Goal: Information Seeking & Learning: Find contact information

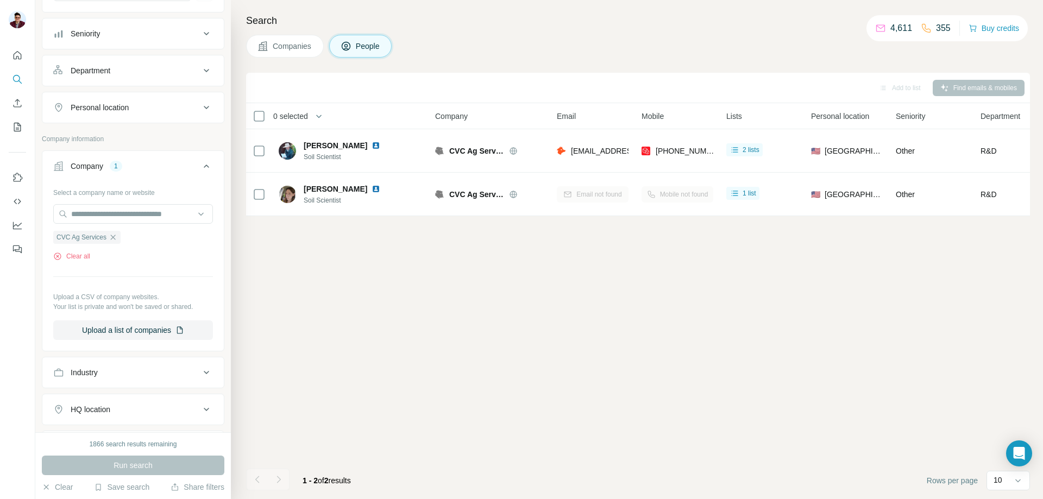
scroll to position [126, 0]
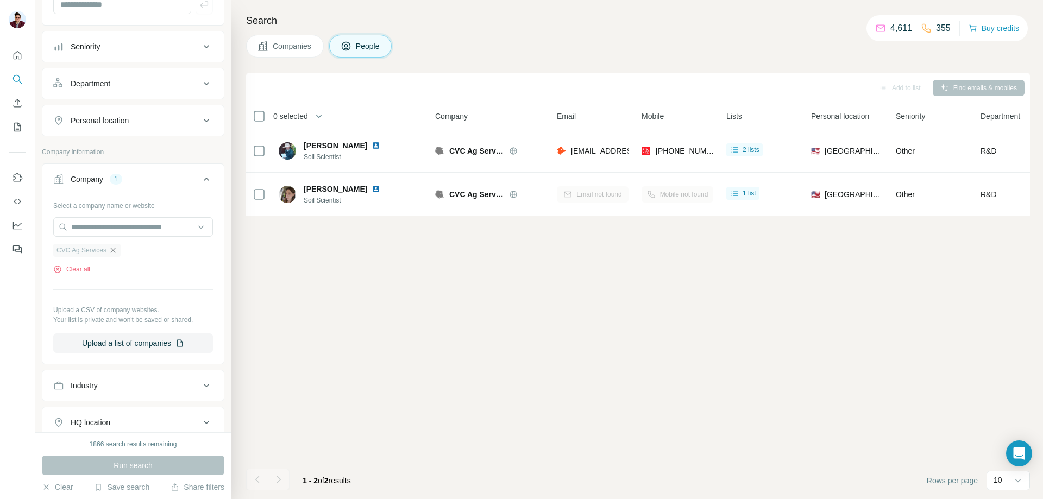
click at [115, 249] on icon "button" at bounding box center [113, 250] width 9 height 9
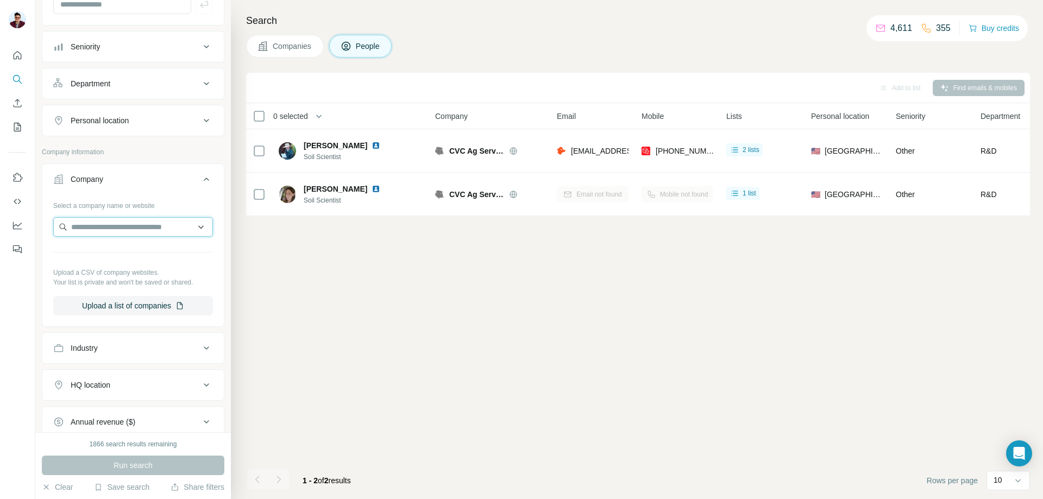
click at [117, 225] on input "text" at bounding box center [133, 227] width 160 height 20
type input "**********"
click at [134, 251] on p "The Royal Chocolate" at bounding box center [119, 251] width 71 height 11
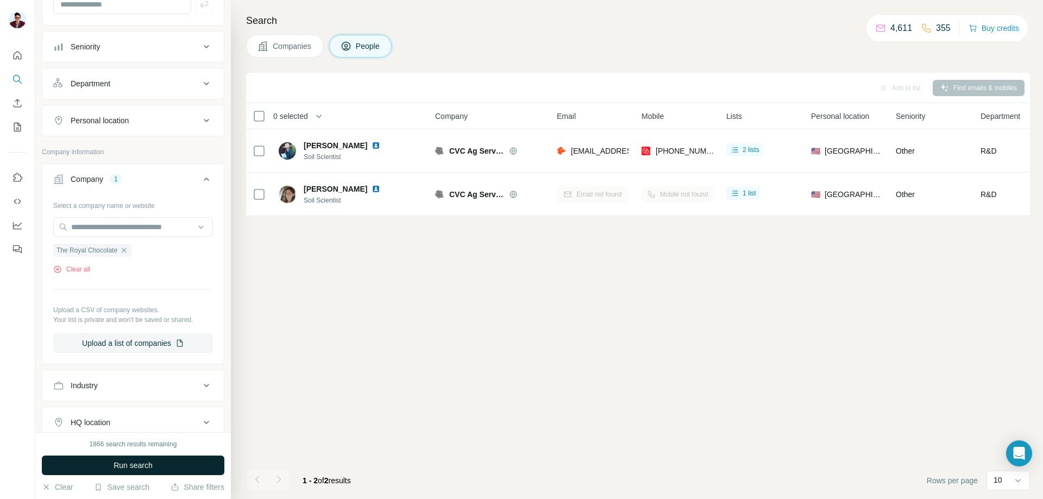
click at [135, 466] on span "Run search" at bounding box center [133, 465] width 39 height 11
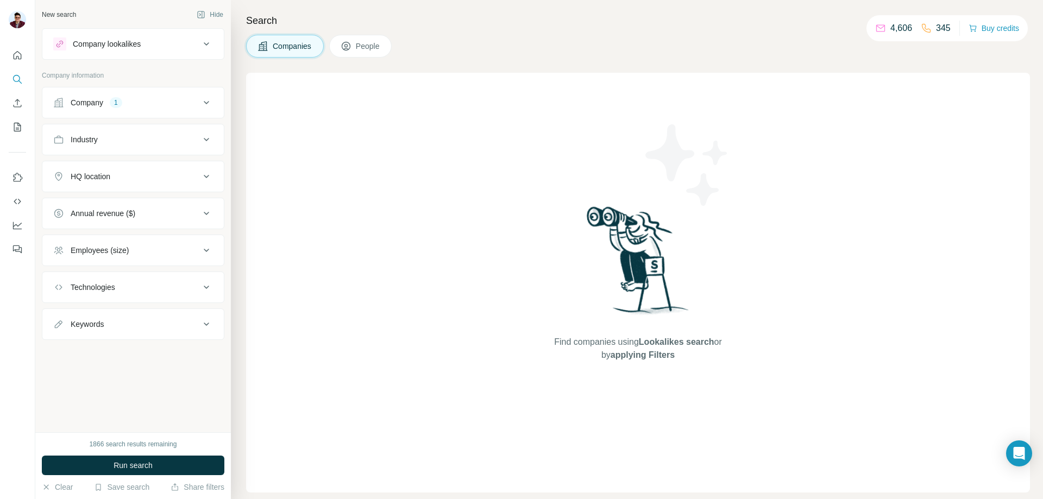
click at [135, 104] on div "Company 1" at bounding box center [126, 102] width 147 height 11
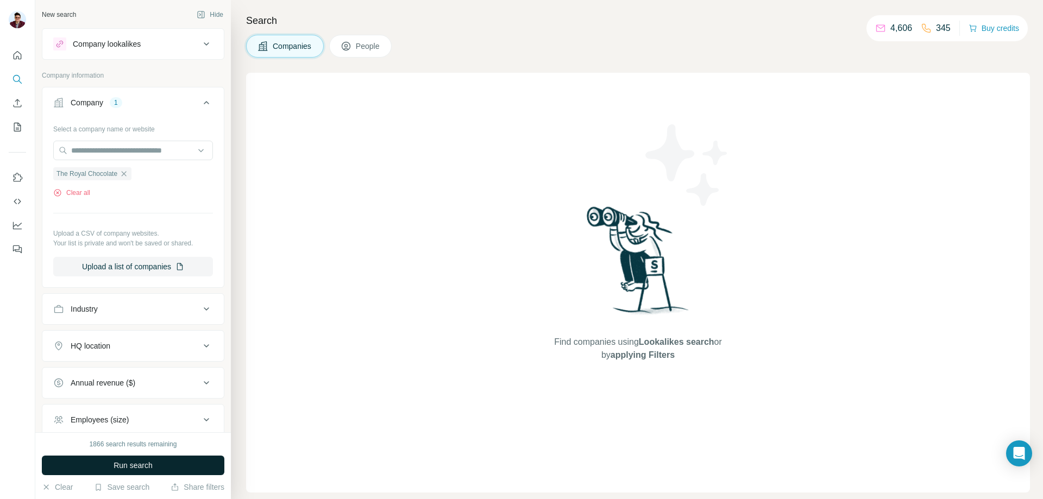
click at [129, 467] on span "Run search" at bounding box center [133, 465] width 39 height 11
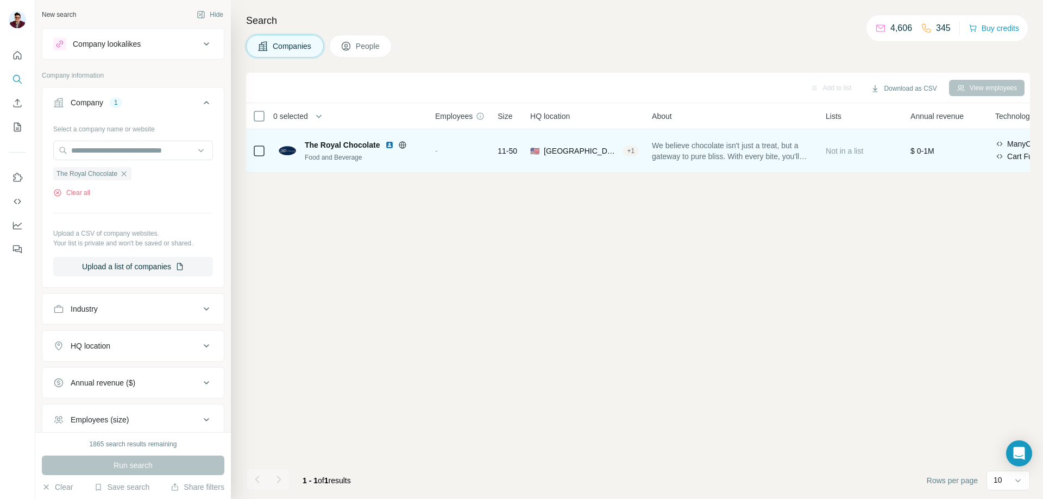
click at [352, 146] on span "The Royal Chocolate" at bounding box center [342, 145] width 75 height 11
click at [318, 145] on span "The Royal Chocolate" at bounding box center [342, 145] width 75 height 11
click at [295, 152] on img at bounding box center [287, 151] width 17 height 10
click at [400, 145] on icon at bounding box center [402, 145] width 7 height 1
click at [860, 153] on span "Not in a list" at bounding box center [844, 151] width 37 height 9
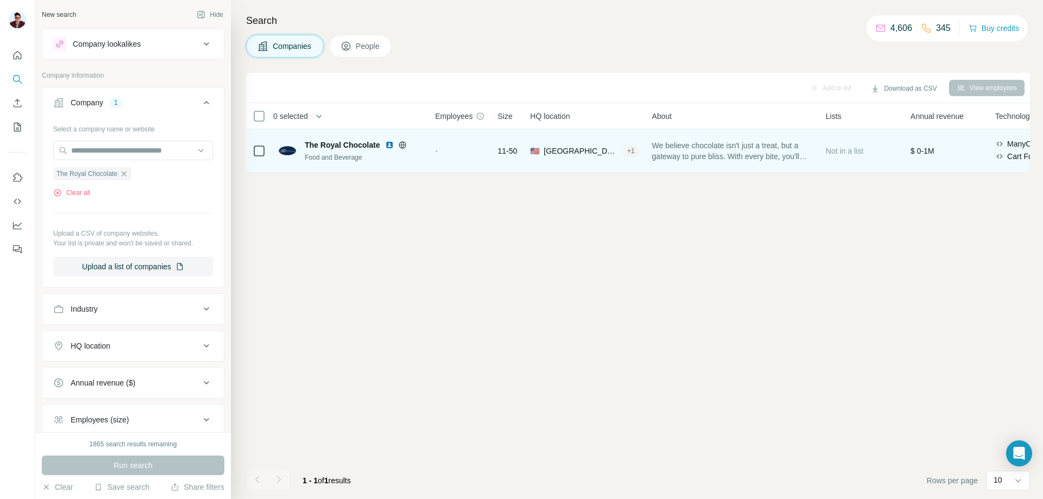
click at [682, 149] on span "We believe chocolate isn't just a treat, but a gateway to pure bliss. With ever…" at bounding box center [732, 151] width 161 height 22
click at [391, 145] on img at bounding box center [389, 145] width 9 height 9
click at [635, 151] on div "+ 1" at bounding box center [631, 151] width 16 height 10
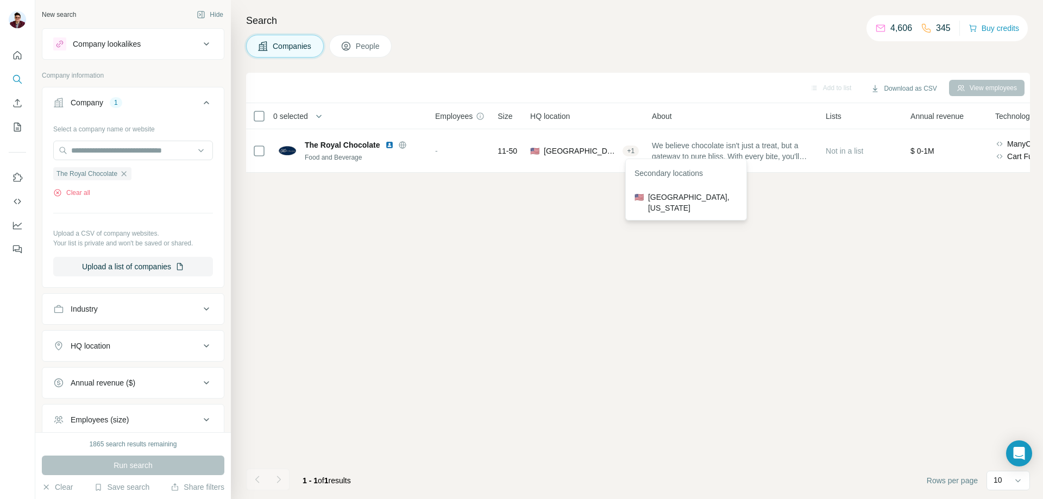
click at [567, 203] on div "Add to list Download as CSV View employees 0 selected Companies Employees Size …" at bounding box center [638, 286] width 784 height 427
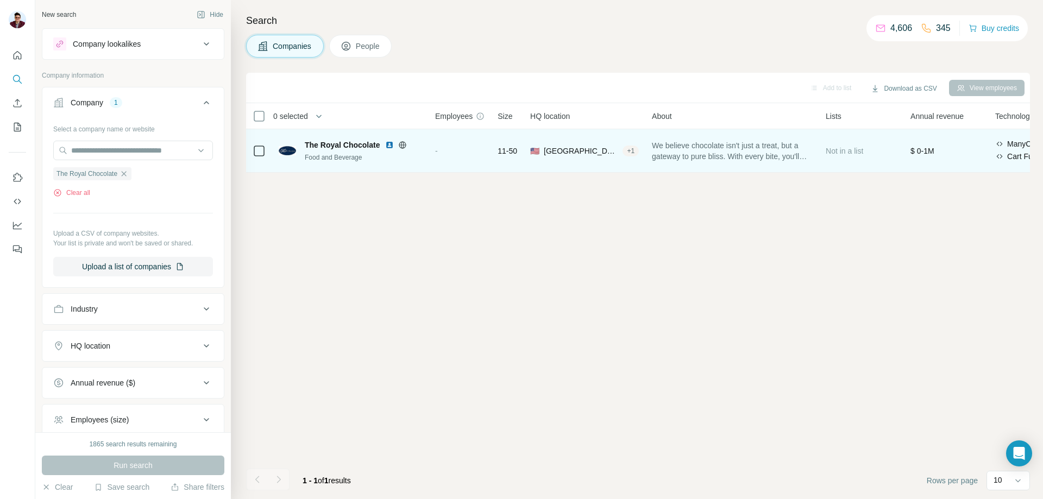
click at [629, 151] on div "+ 1" at bounding box center [631, 151] width 16 height 10
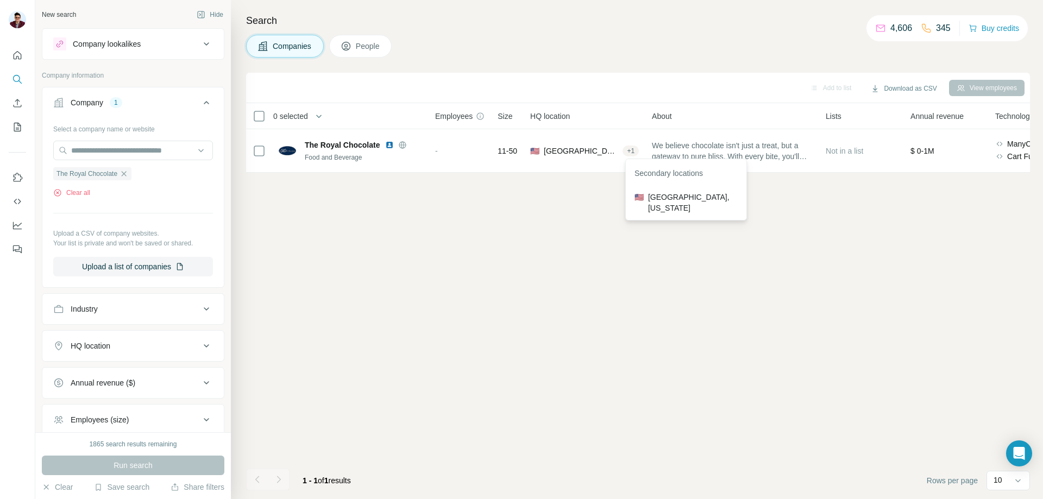
click at [580, 191] on div "Add to list Download as CSV View employees 0 selected Companies Employees Size …" at bounding box center [638, 286] width 784 height 427
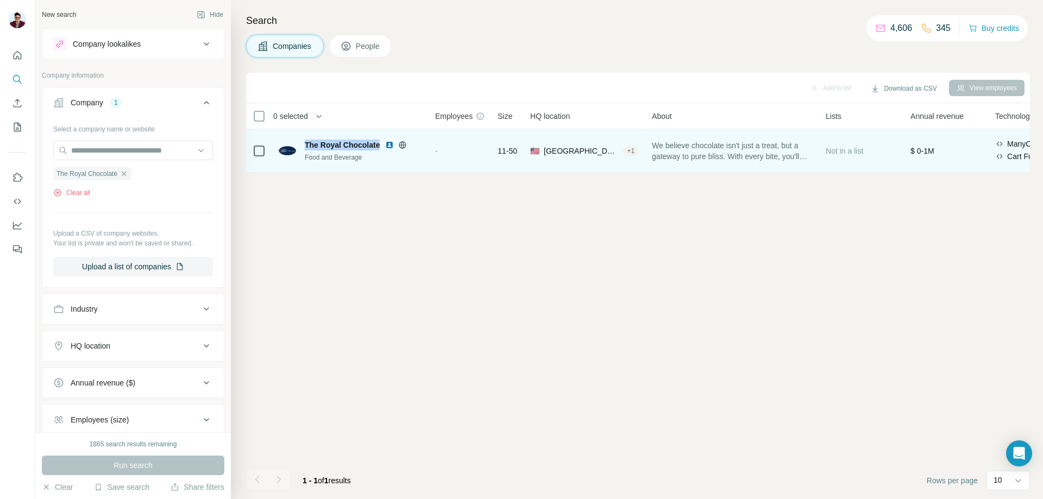
drag, startPoint x: 306, startPoint y: 144, endPoint x: 380, endPoint y: 145, distance: 73.9
click at [380, 145] on span "The Royal Chocolate" at bounding box center [342, 145] width 75 height 11
copy span "The Royal Chocolate"
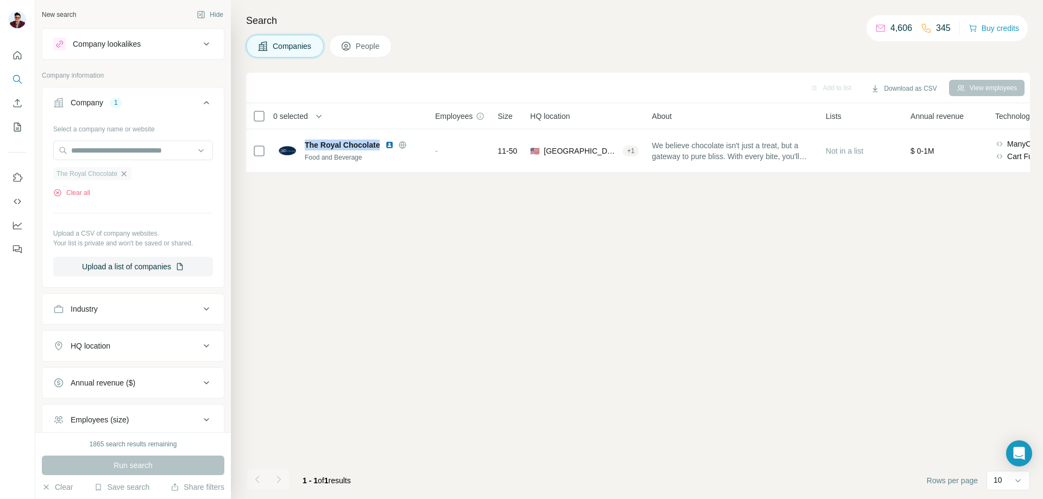
click at [127, 178] on icon "button" at bounding box center [124, 174] width 9 height 9
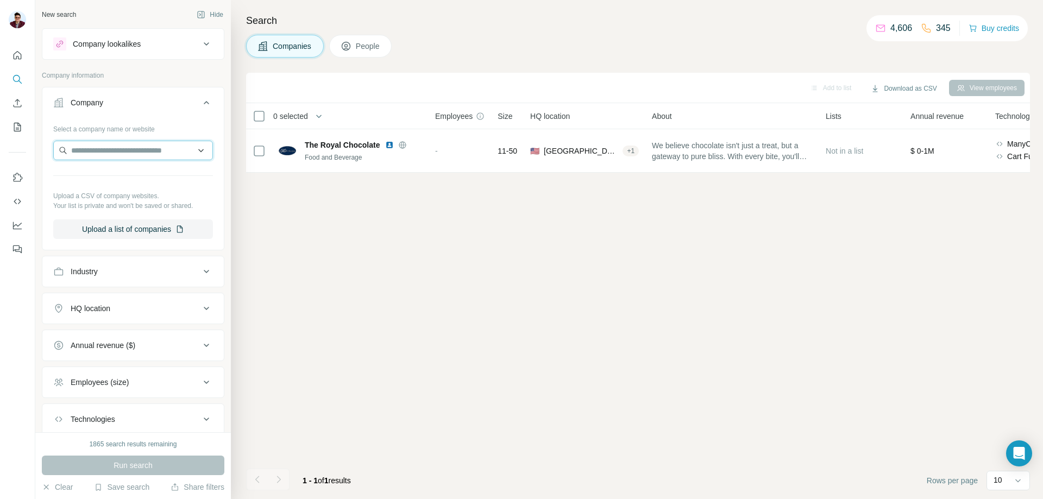
click at [125, 159] on input "text" at bounding box center [133, 151] width 160 height 20
type input "**********"
click at [134, 182] on p "baraboocandy.com" at bounding box center [136, 185] width 105 height 10
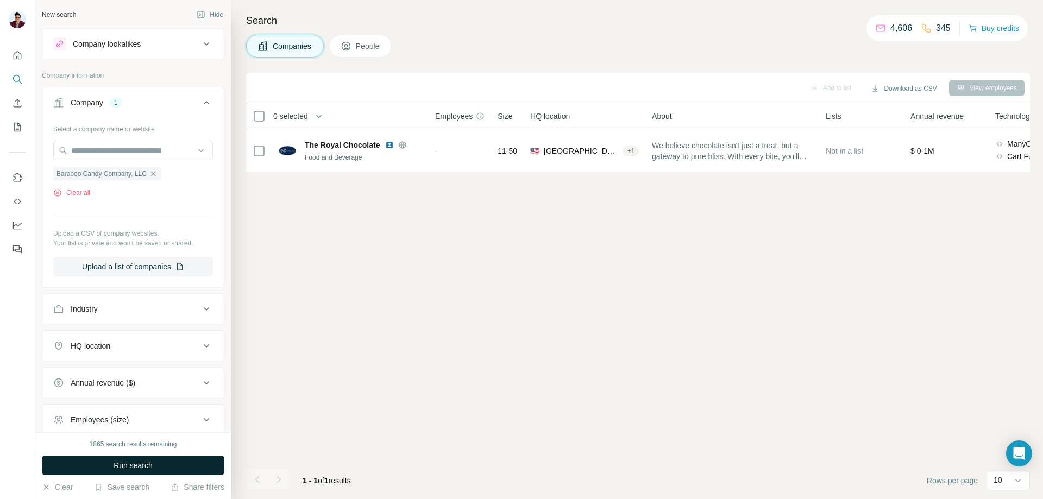
click at [126, 467] on span "Run search" at bounding box center [133, 465] width 39 height 11
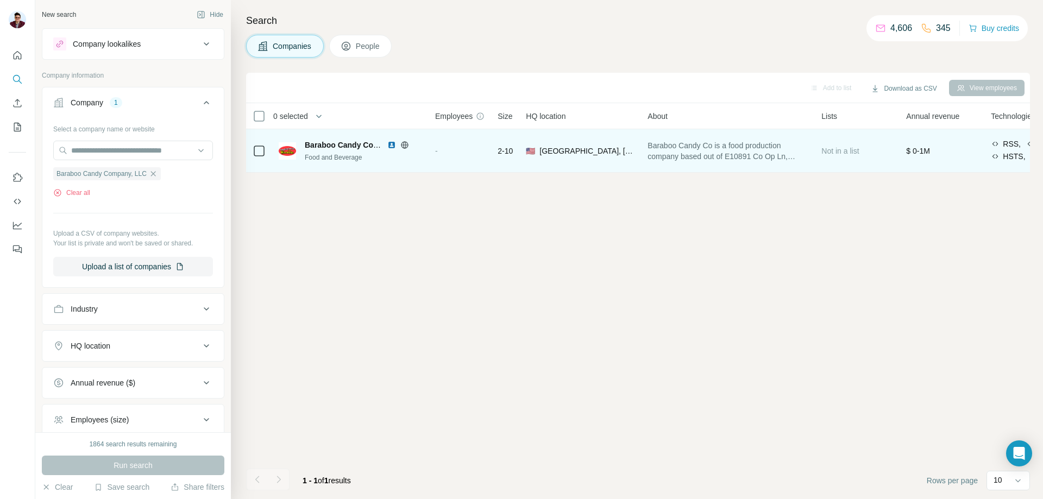
click at [353, 148] on span "Baraboo Candy Company, LLC" at bounding box center [360, 145] width 111 height 9
click at [712, 153] on span "Baraboo Candy Co is a food production company based out of E10891 Co Op Ln, Bar…" at bounding box center [728, 151] width 161 height 22
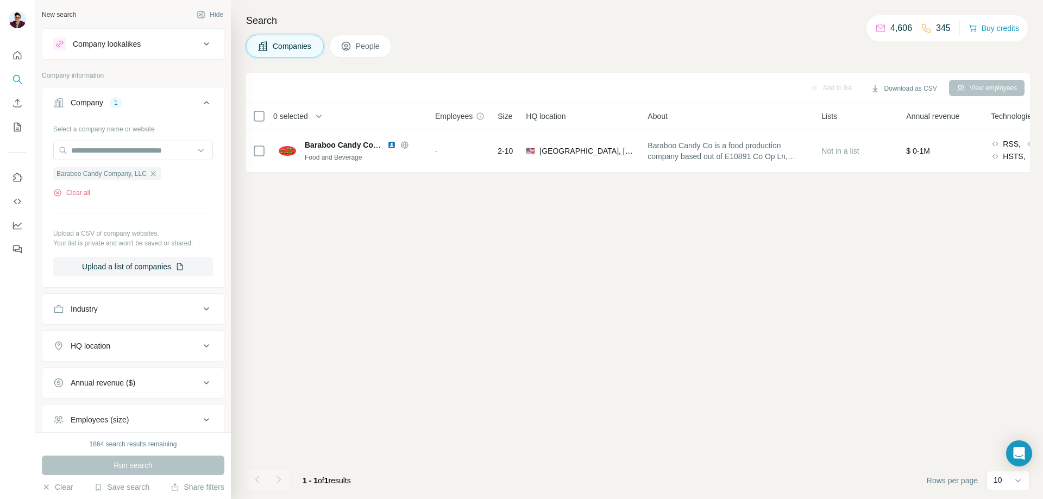
click at [374, 48] on span "People" at bounding box center [368, 46] width 25 height 11
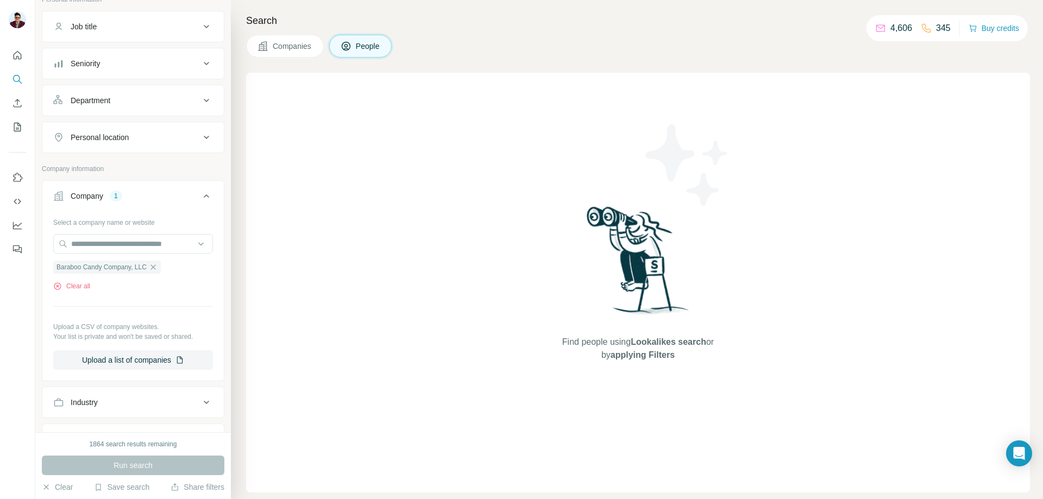
scroll to position [109, 0]
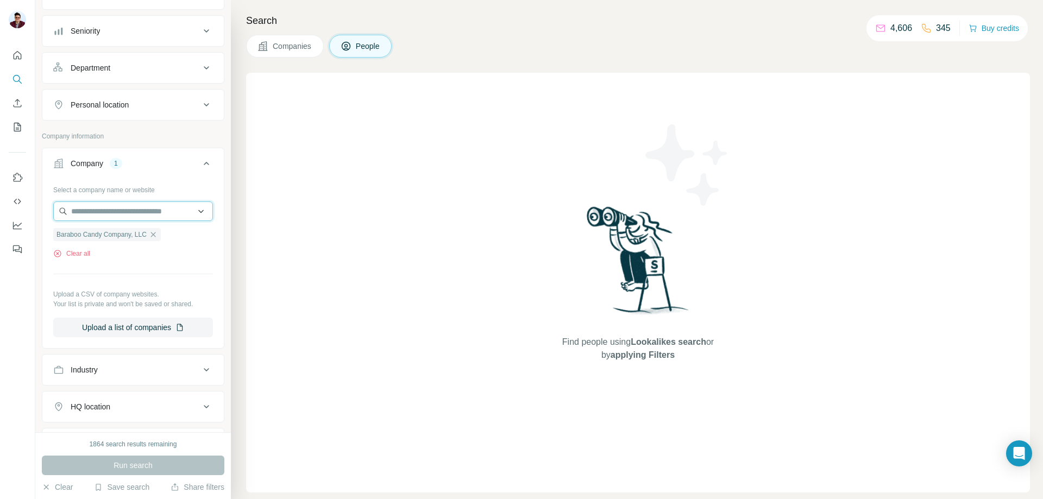
click at [130, 217] on input "text" at bounding box center [133, 212] width 160 height 20
click at [173, 285] on div "Select a company name or website Baraboo Candy Company, LLC Clear all Upload a …" at bounding box center [133, 259] width 160 height 156
click at [127, 464] on div "Run search" at bounding box center [133, 466] width 183 height 20
click at [158, 234] on icon "button" at bounding box center [153, 234] width 9 height 9
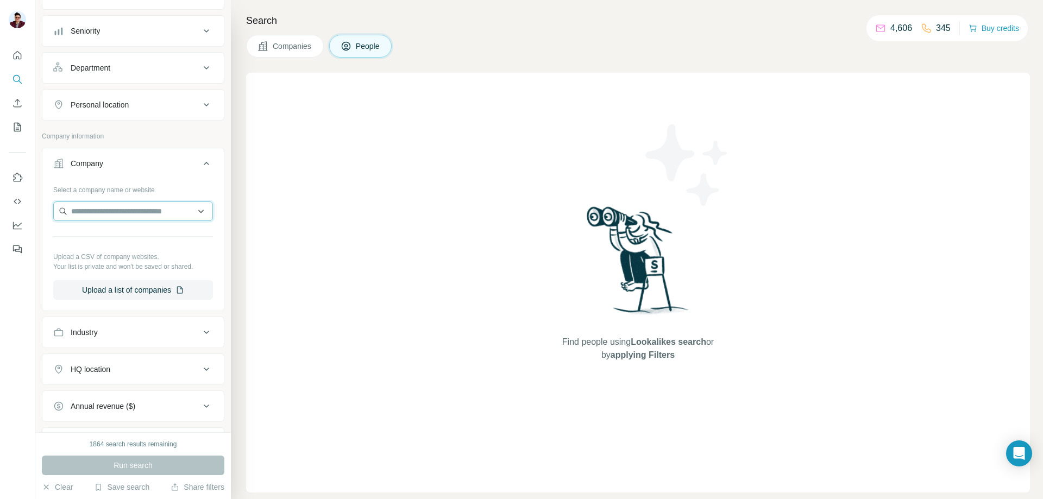
click at [102, 211] on input "text" at bounding box center [133, 212] width 160 height 20
type input "**********"
click at [121, 238] on p "Baraboo Candy Company, LLC" at bounding box center [136, 235] width 105 height 11
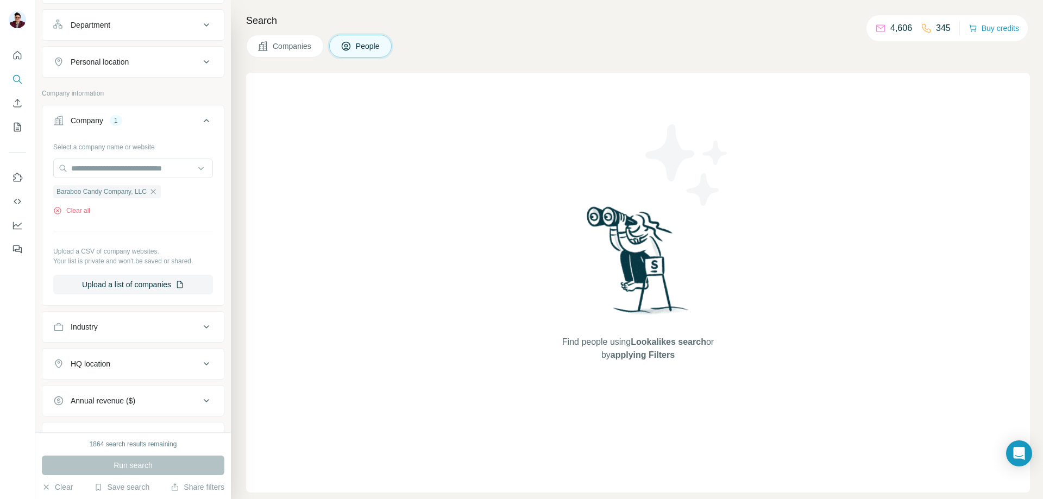
scroll to position [278, 0]
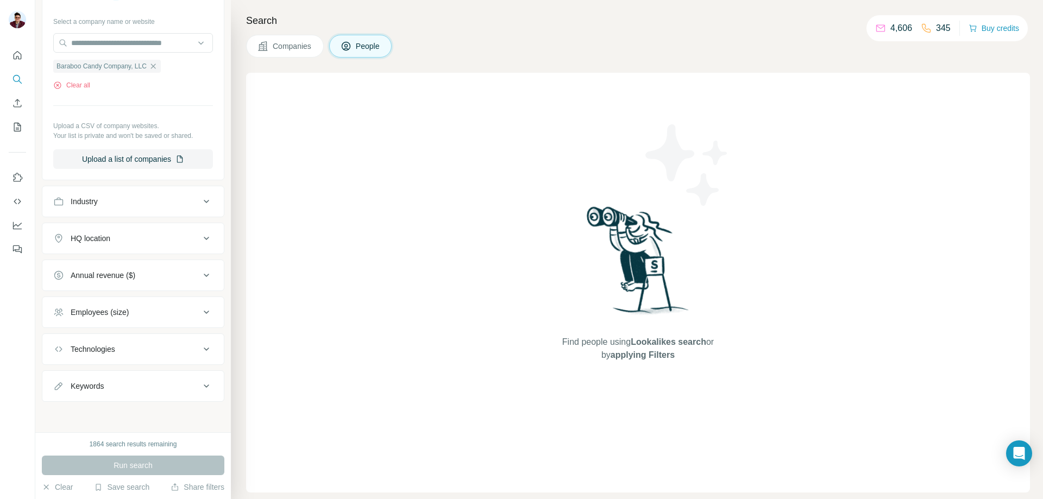
click at [129, 468] on div "Run search" at bounding box center [133, 466] width 183 height 20
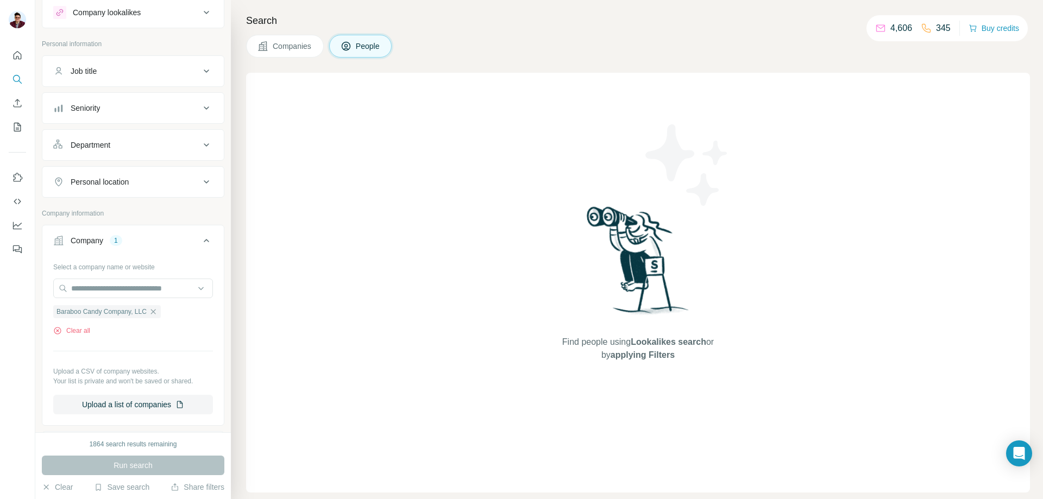
scroll to position [0, 0]
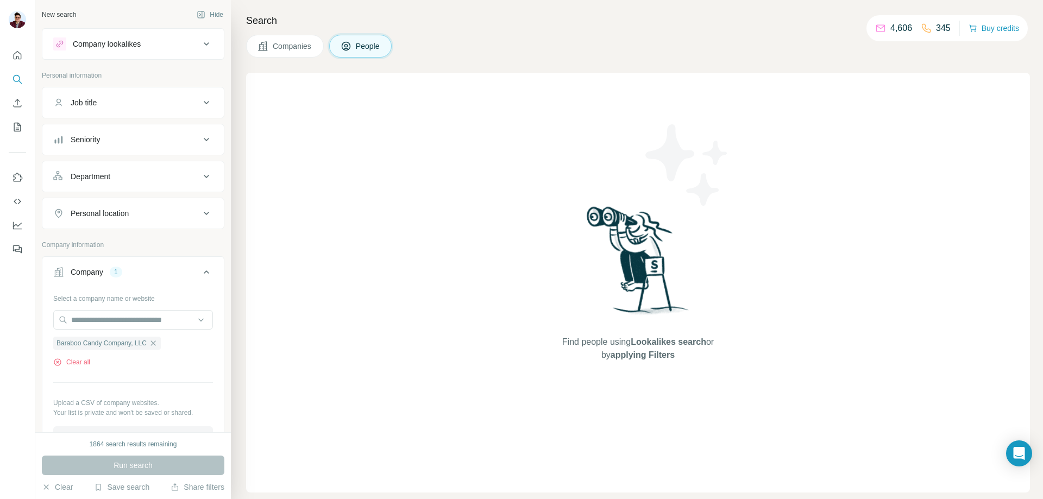
click at [177, 102] on div "Job title" at bounding box center [126, 102] width 147 height 11
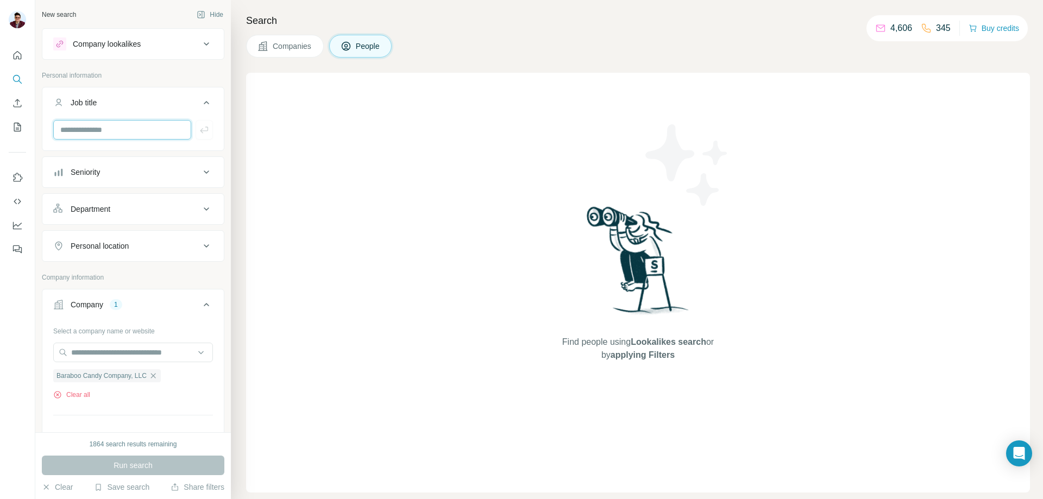
click at [99, 131] on input "text" at bounding box center [122, 130] width 138 height 20
type input "*******"
click at [200, 131] on icon "button" at bounding box center [204, 130] width 8 height 7
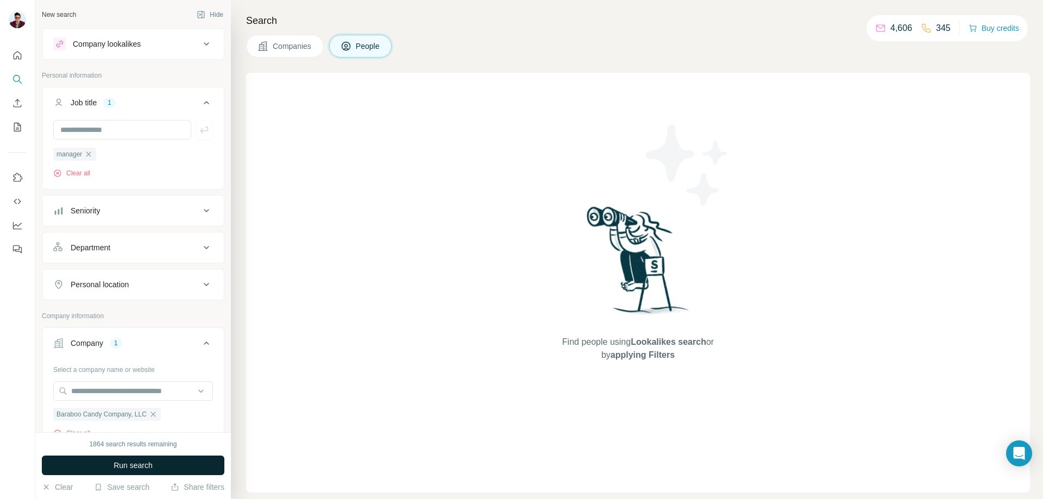
click at [135, 466] on span "Run search" at bounding box center [133, 465] width 39 height 11
click at [91, 156] on icon "button" at bounding box center [88, 154] width 5 height 5
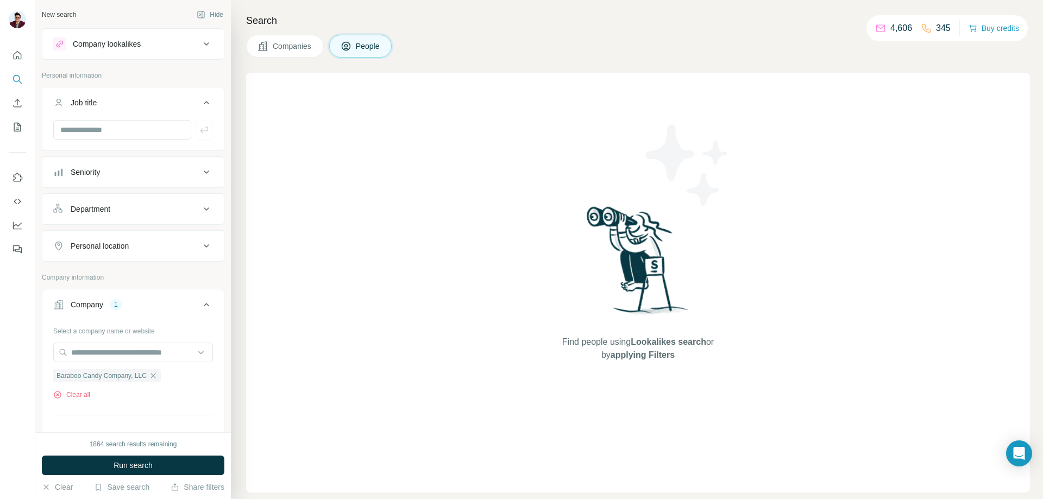
click at [98, 140] on div at bounding box center [132, 134] width 181 height 28
click at [101, 132] on input "text" at bounding box center [122, 130] width 138 height 20
click at [68, 135] on input "******" at bounding box center [122, 130] width 138 height 20
type input "*****"
click at [130, 462] on span "Run search" at bounding box center [133, 465] width 39 height 11
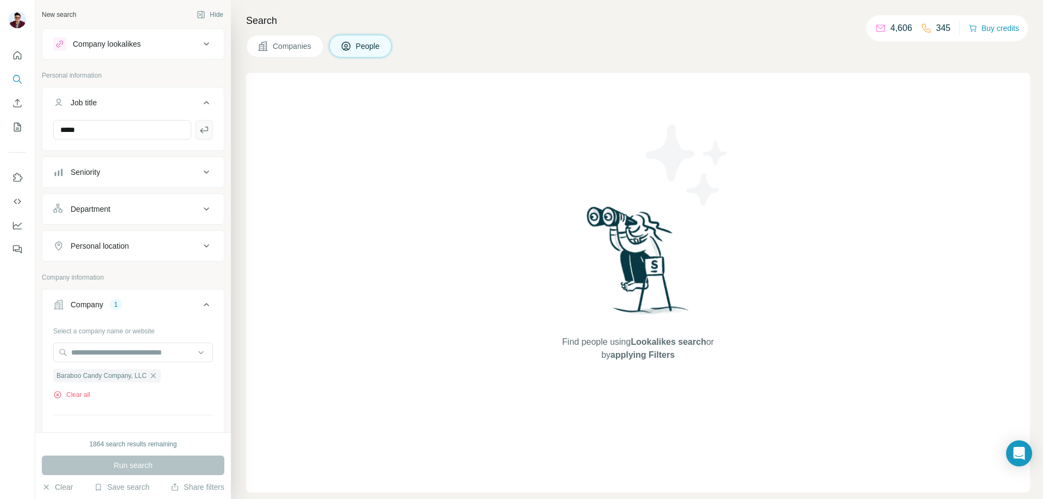
click at [200, 131] on icon "button" at bounding box center [204, 130] width 8 height 7
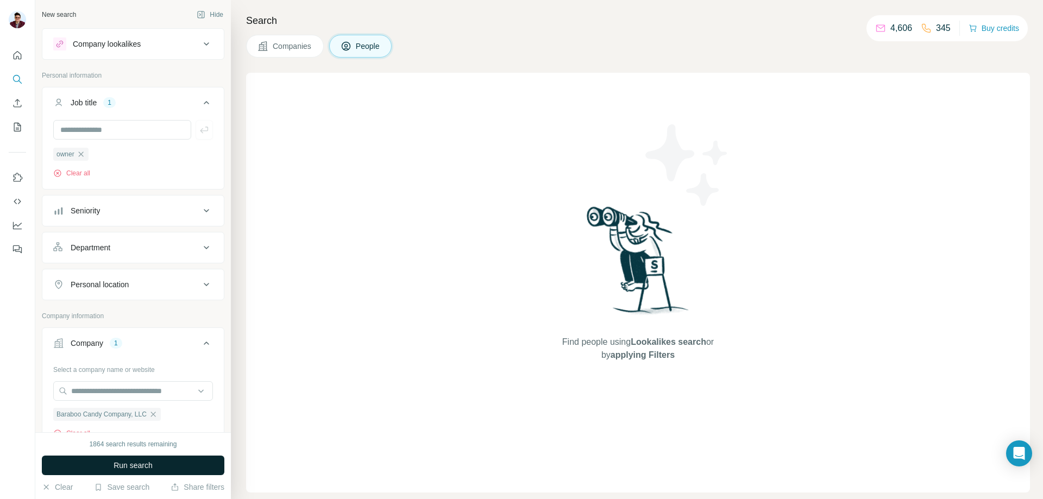
click at [278, 41] on span "Companies" at bounding box center [293, 46] width 40 height 11
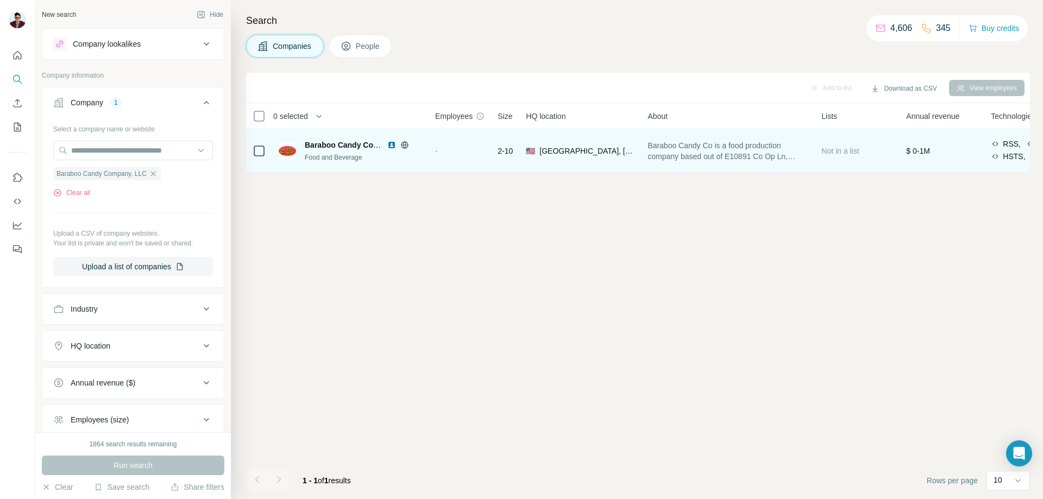
click at [317, 145] on span "Baraboo Candy Company, LLC" at bounding box center [360, 145] width 111 height 9
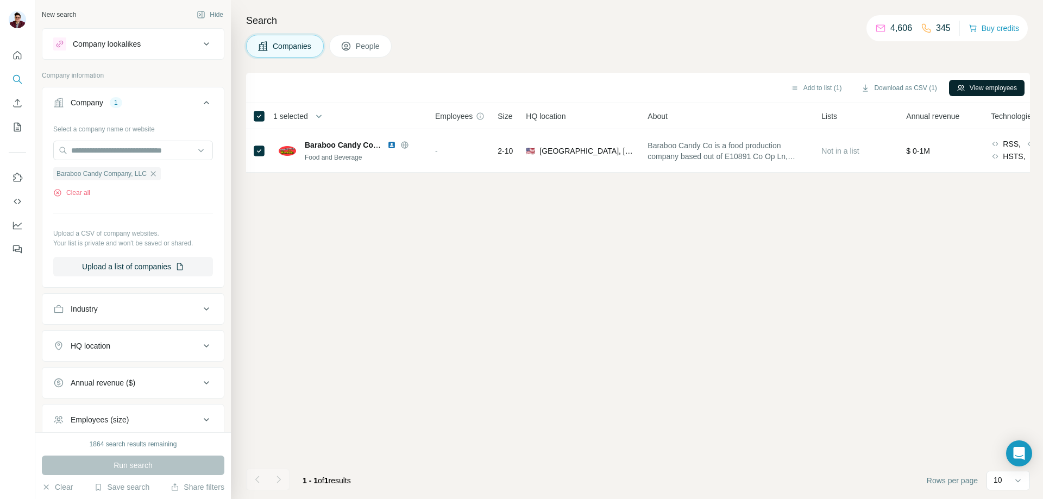
click at [988, 86] on button "View employees" at bounding box center [987, 88] width 76 height 16
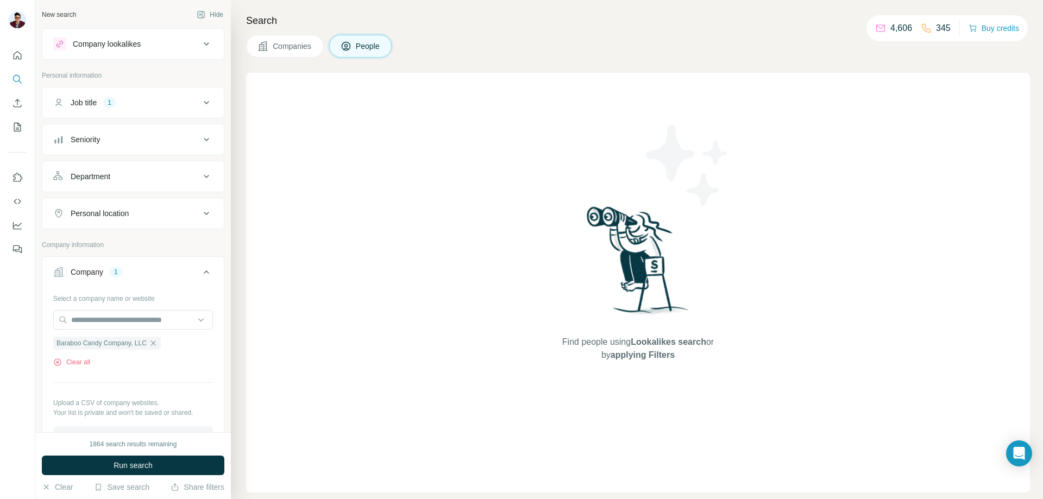
click at [147, 103] on div "Job title 1" at bounding box center [126, 102] width 147 height 11
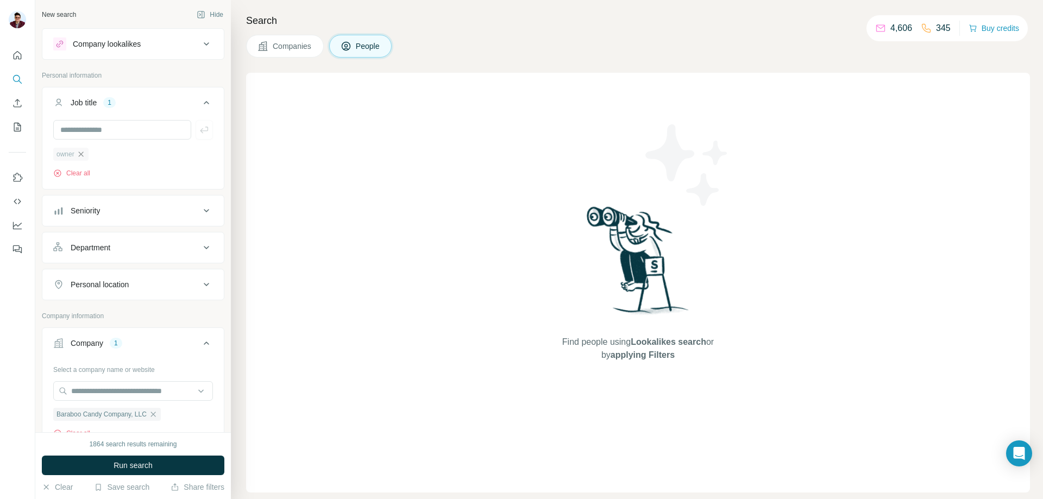
click at [84, 158] on icon "button" at bounding box center [81, 154] width 9 height 9
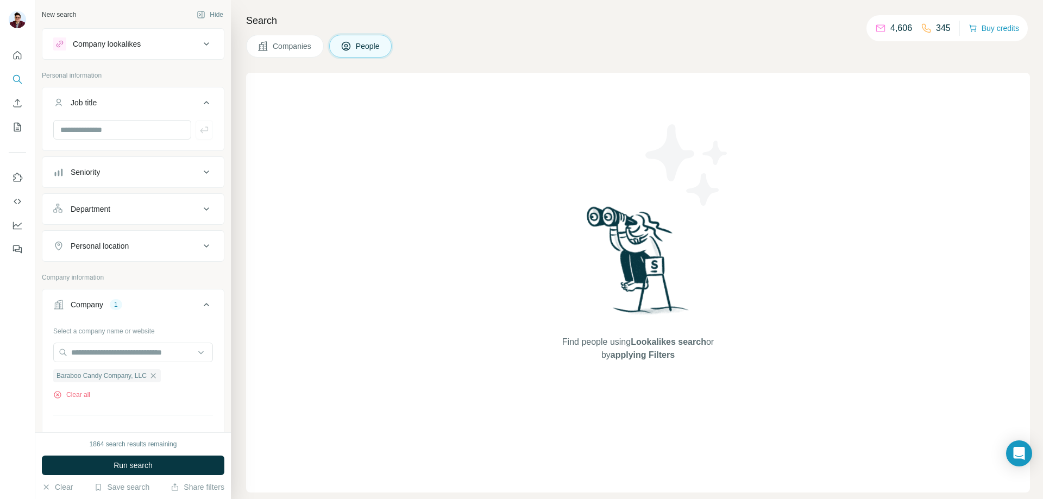
click at [270, 47] on button "Companies" at bounding box center [285, 46] width 78 height 23
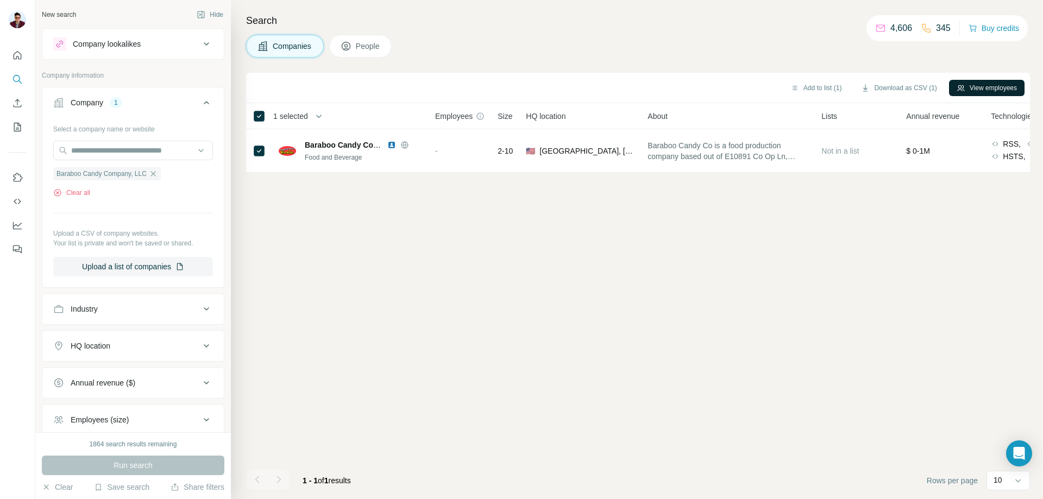
click at [986, 87] on button "View employees" at bounding box center [987, 88] width 76 height 16
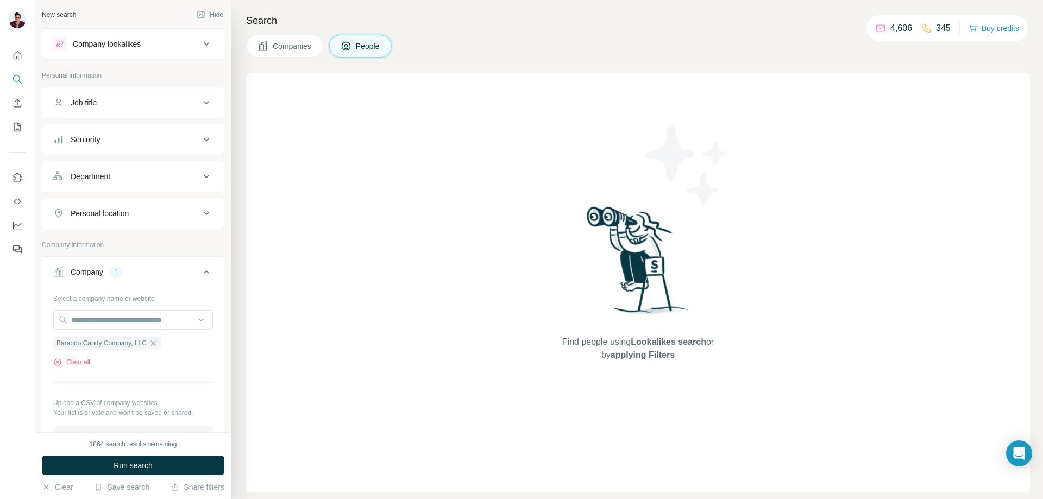
click at [284, 46] on span "Companies" at bounding box center [293, 46] width 40 height 11
